Goal: Use online tool/utility: Utilize a website feature to perform a specific function

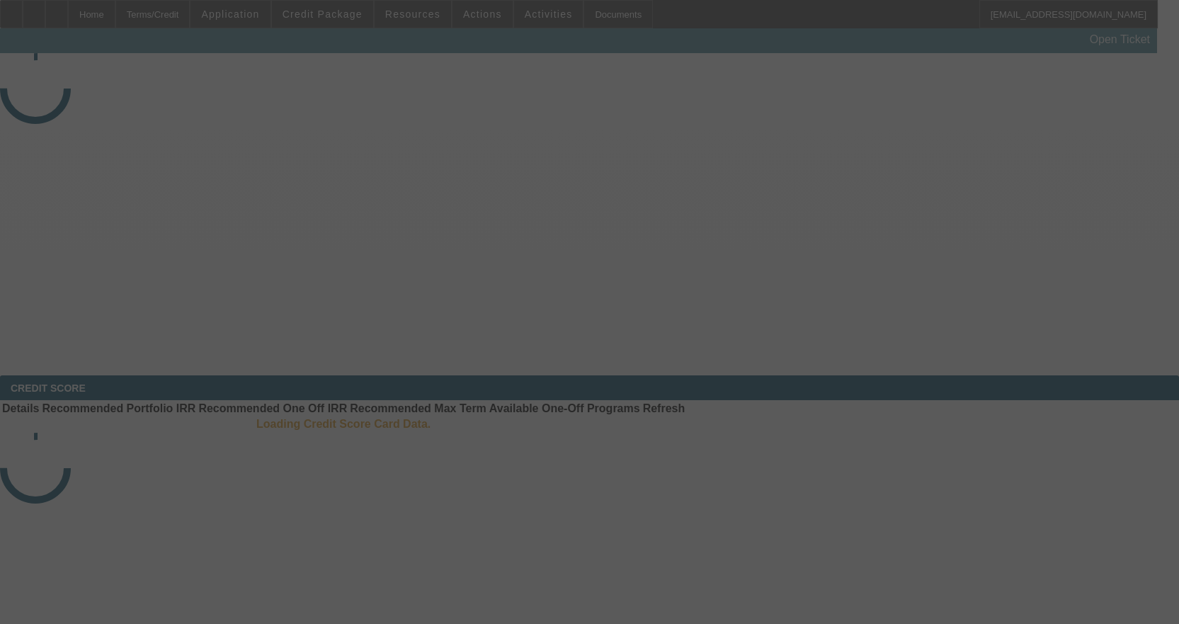
select select "3"
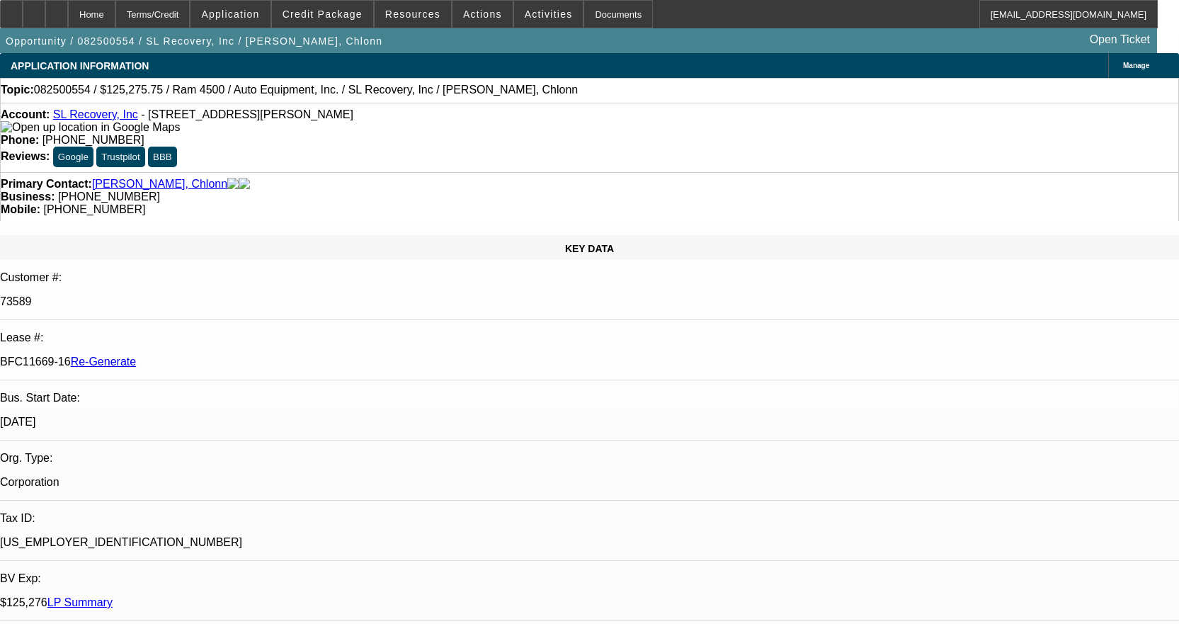
select select "0"
select select "2"
select select "0"
select select "6"
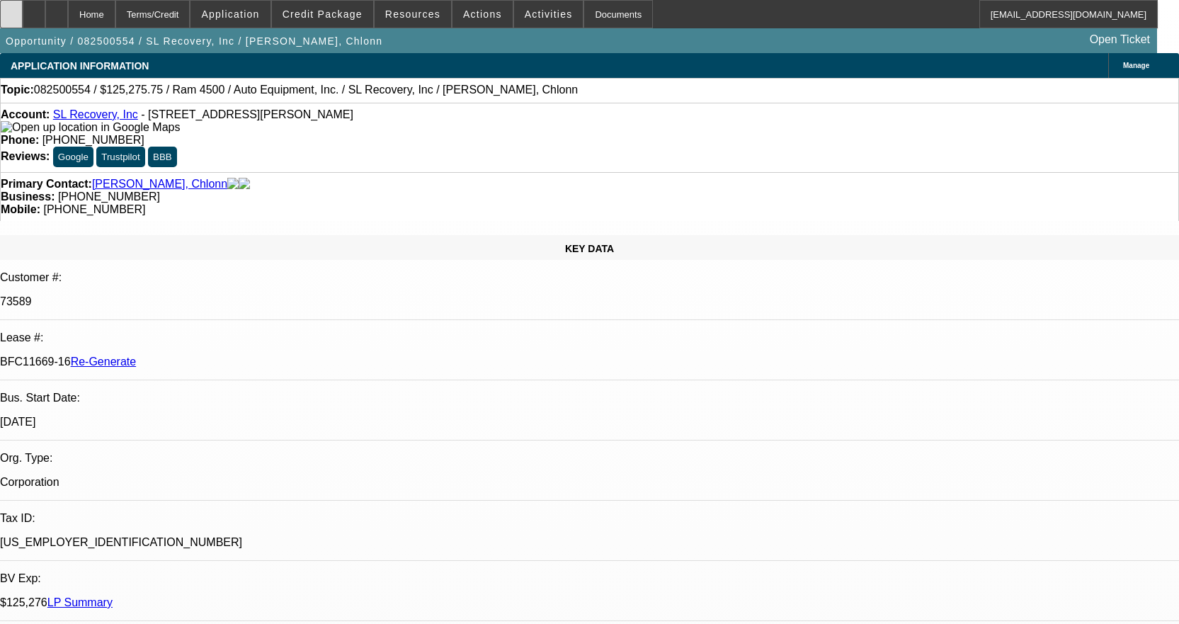
click at [11, 9] on icon at bounding box center [11, 9] width 0 height 0
click at [350, 16] on span "Credit Package" at bounding box center [322, 13] width 80 height 11
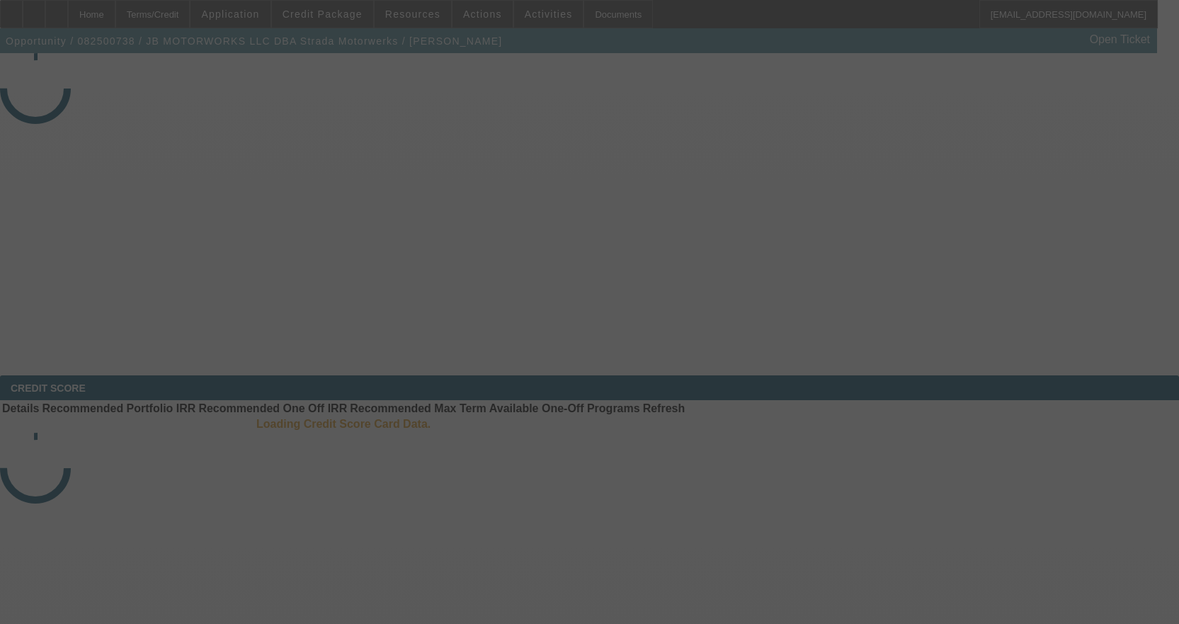
select select "3"
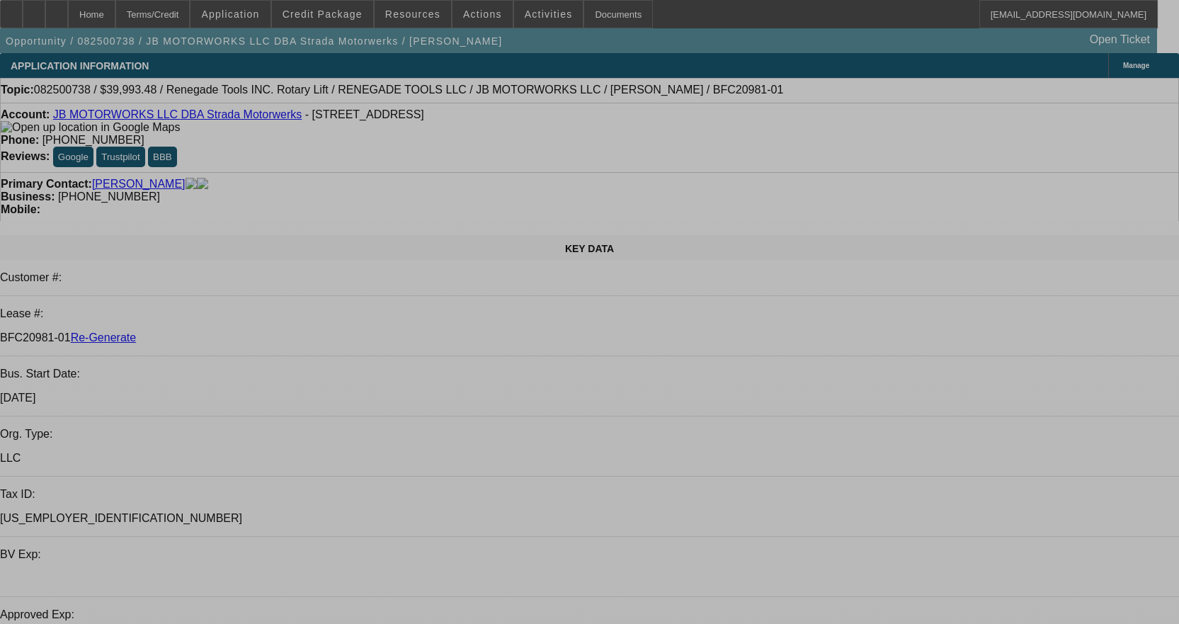
select select "0"
select select "3"
select select "0.1"
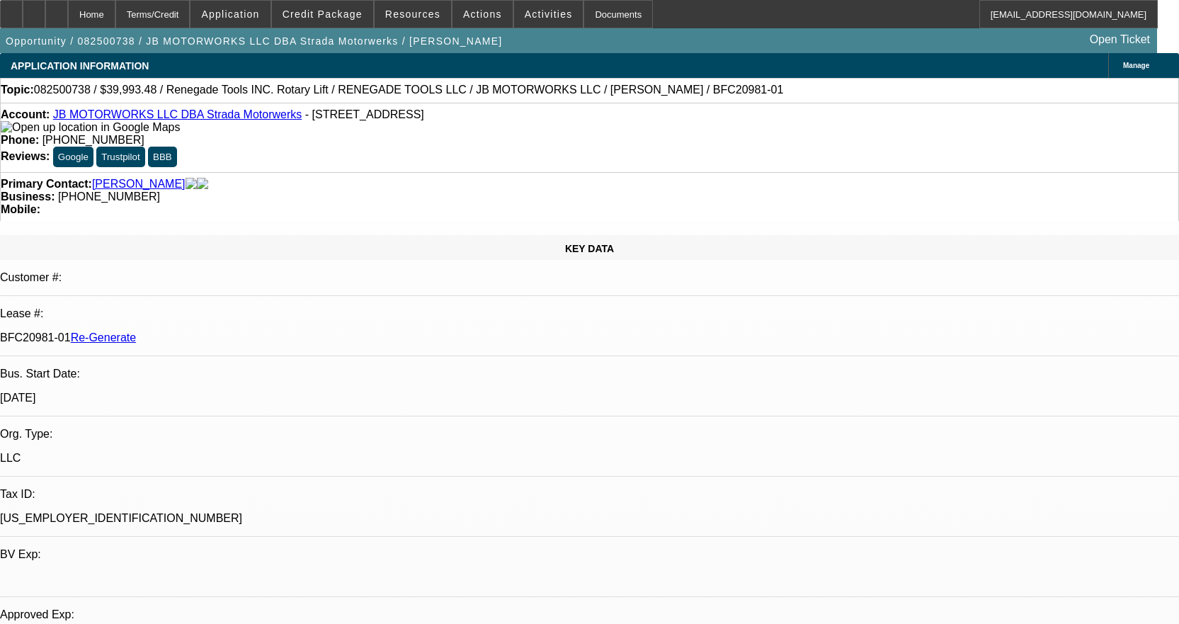
select select "4"
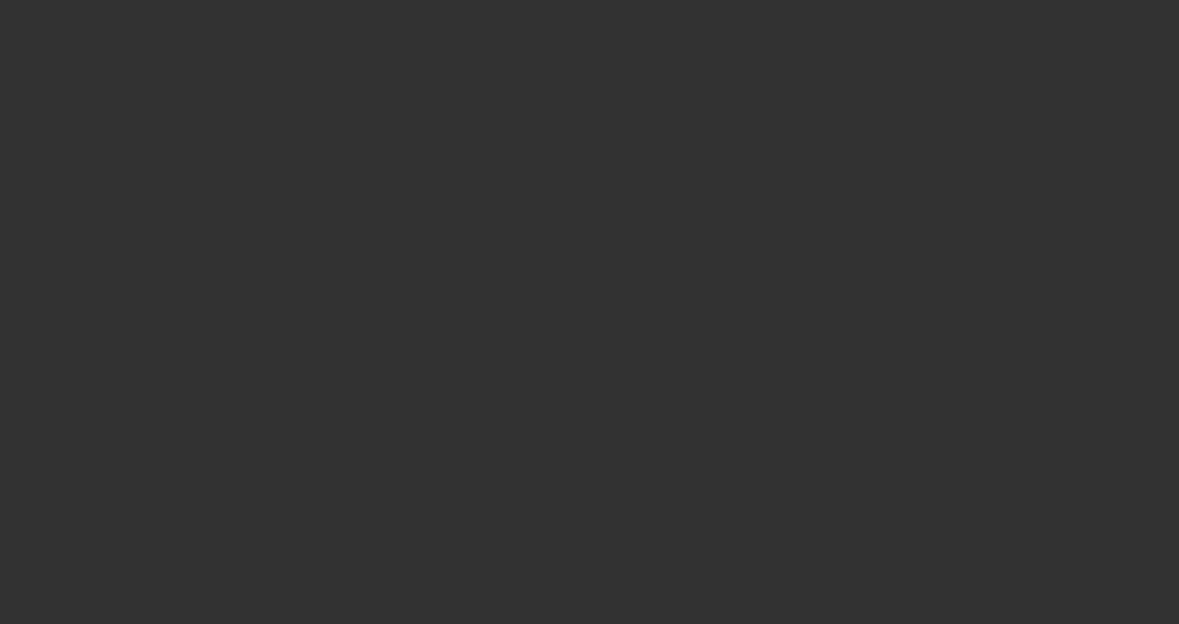
select select "3"
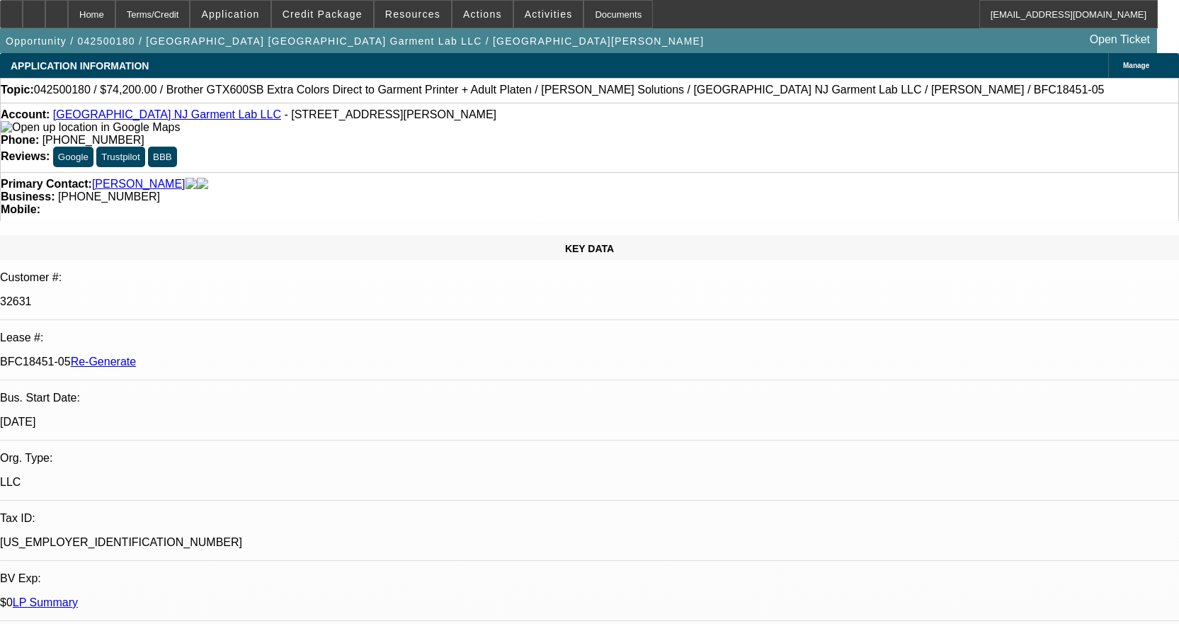
select select "0"
select select "6"
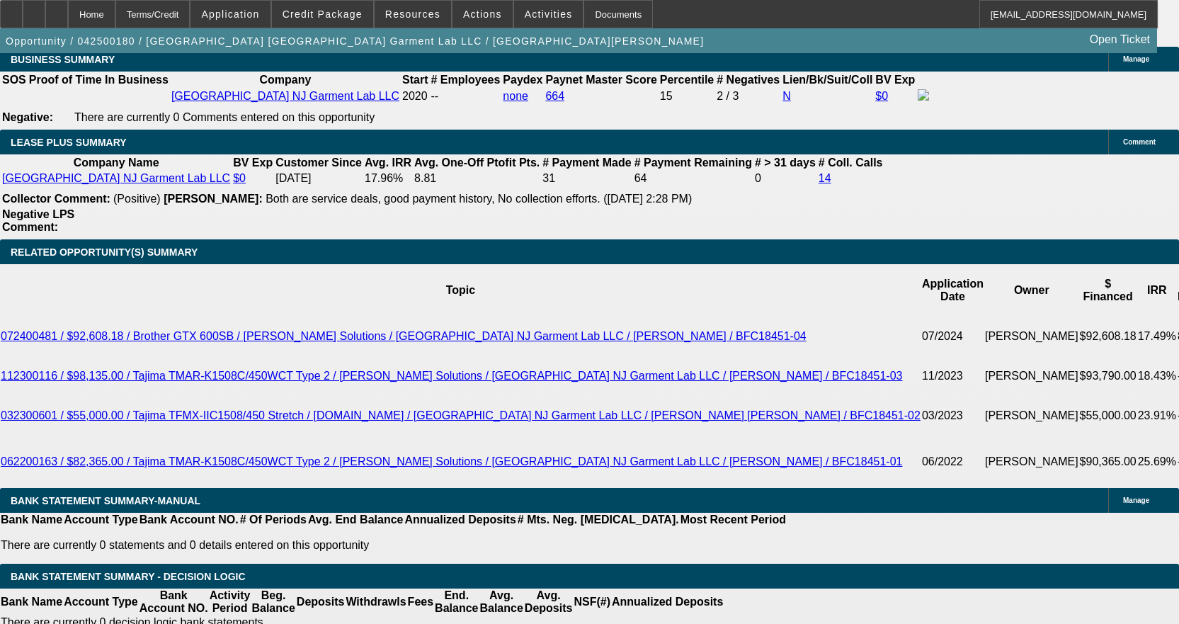
scroll to position [2548, 0]
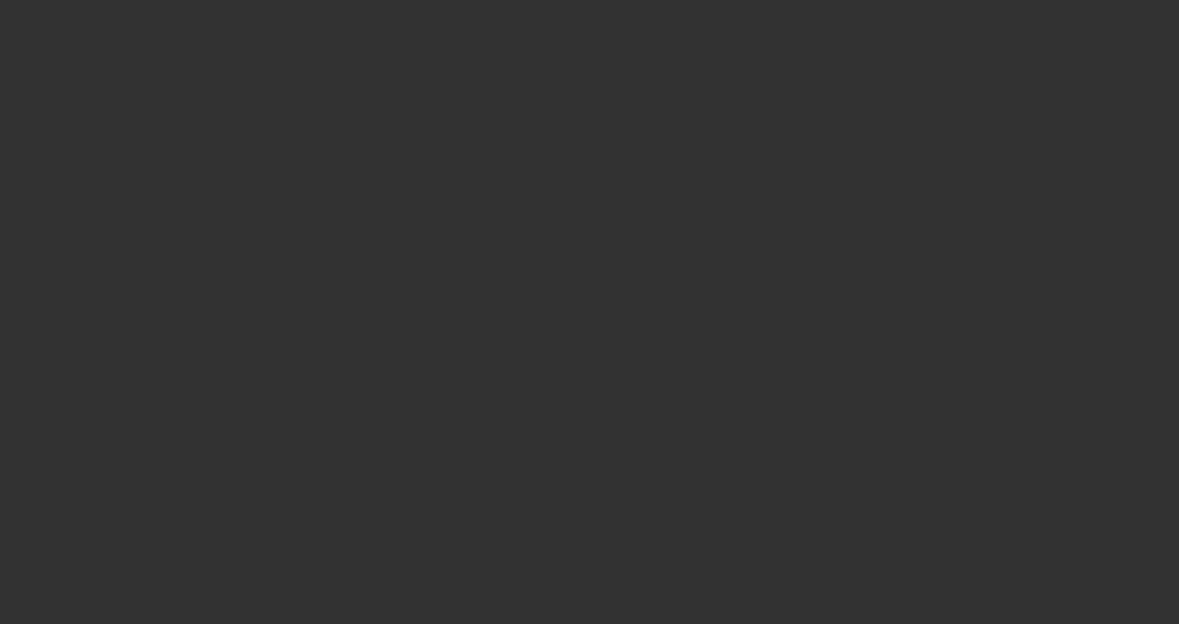
select select "3"
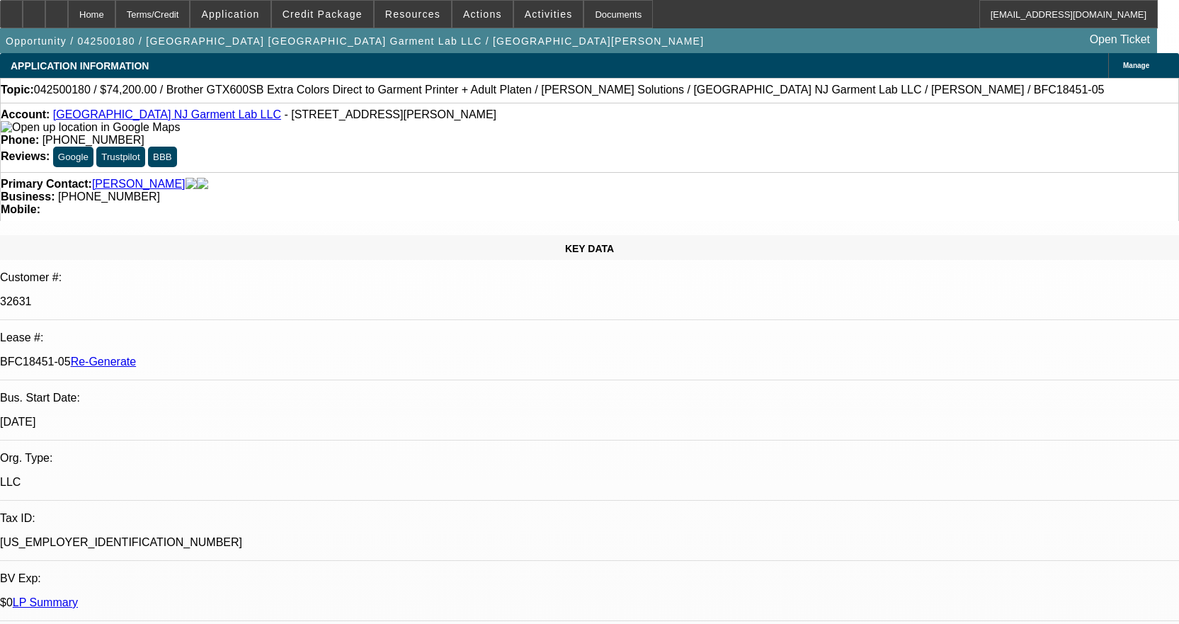
select select "0"
select select "6"
click at [525, 11] on span "Activities" at bounding box center [549, 13] width 48 height 11
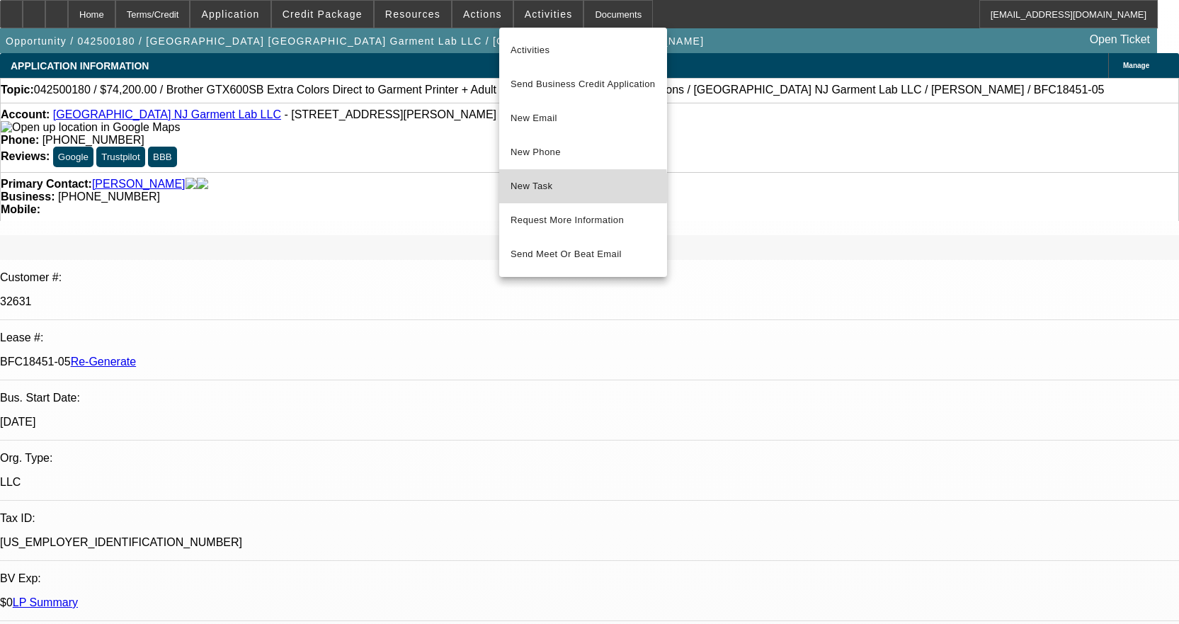
click at [539, 188] on span "New Task" at bounding box center [582, 186] width 145 height 17
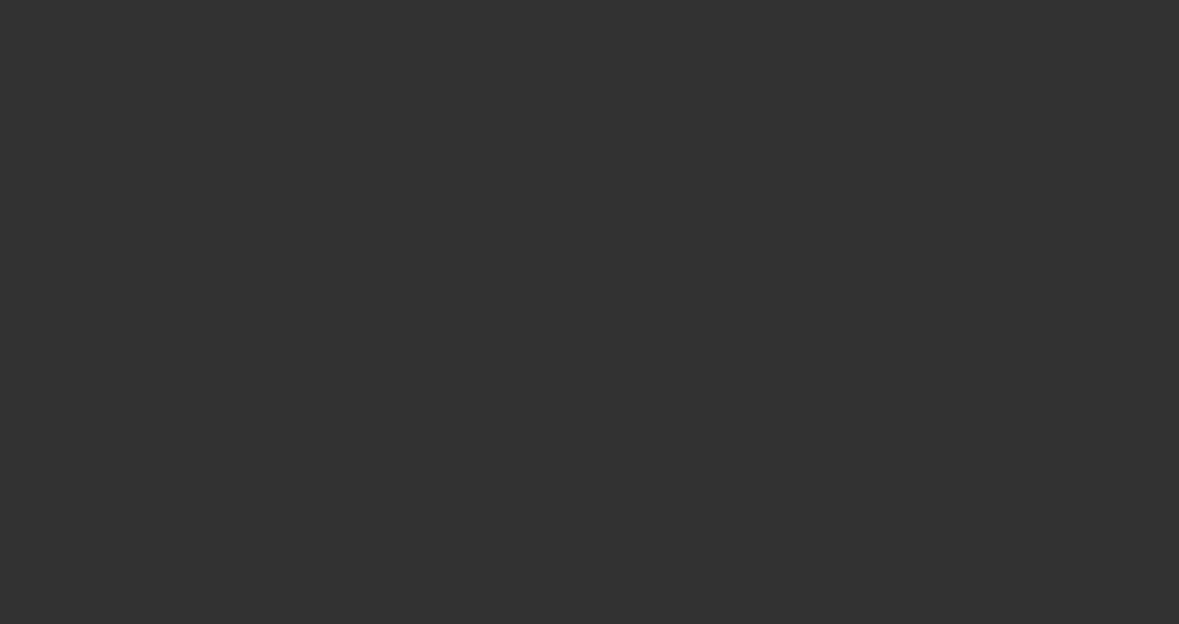
select select "3"
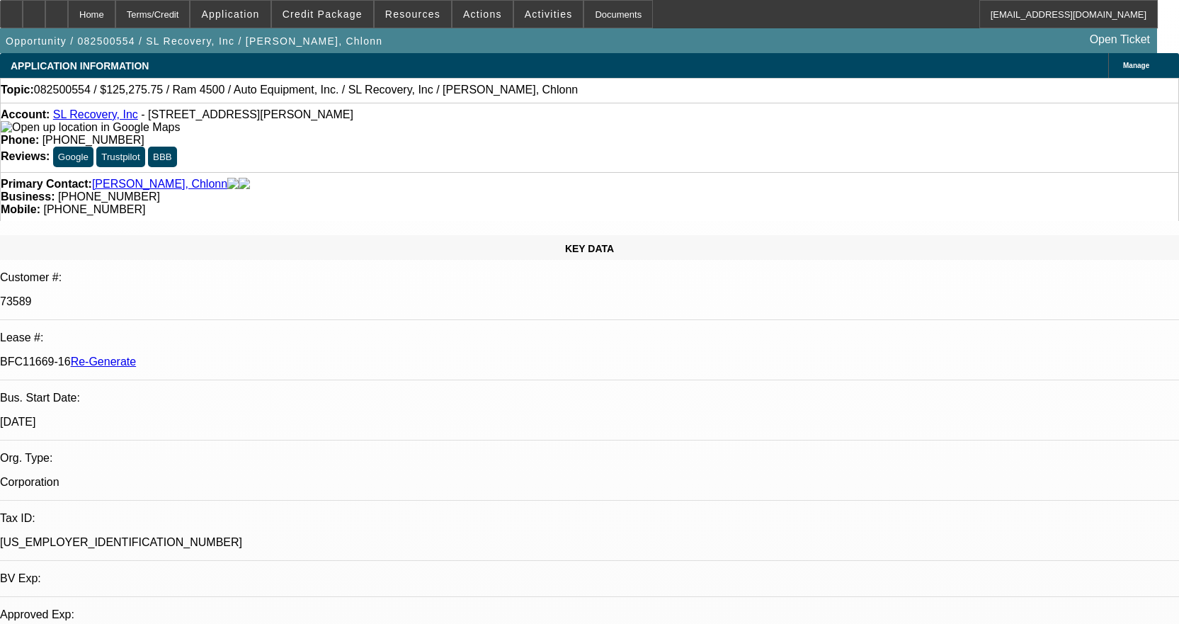
select select "0"
select select "2"
select select "0"
select select "6"
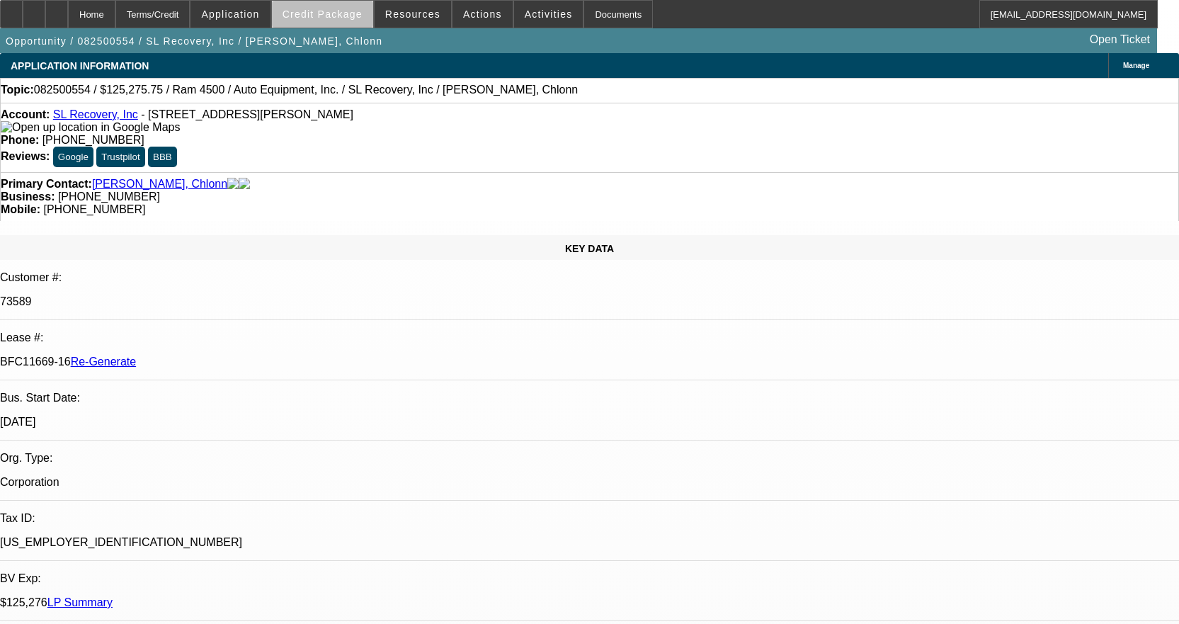
click at [353, 22] on span at bounding box center [322, 14] width 101 height 34
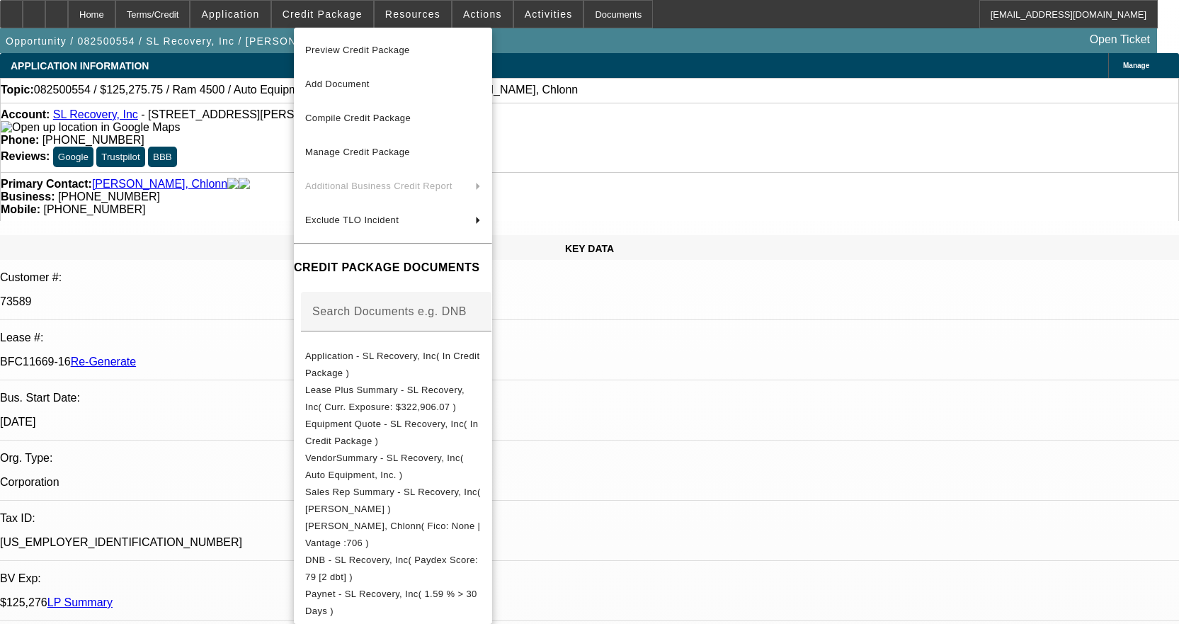
click at [357, 51] on span "Preview Credit Package" at bounding box center [357, 50] width 105 height 11
